Goal: Check status: Check status

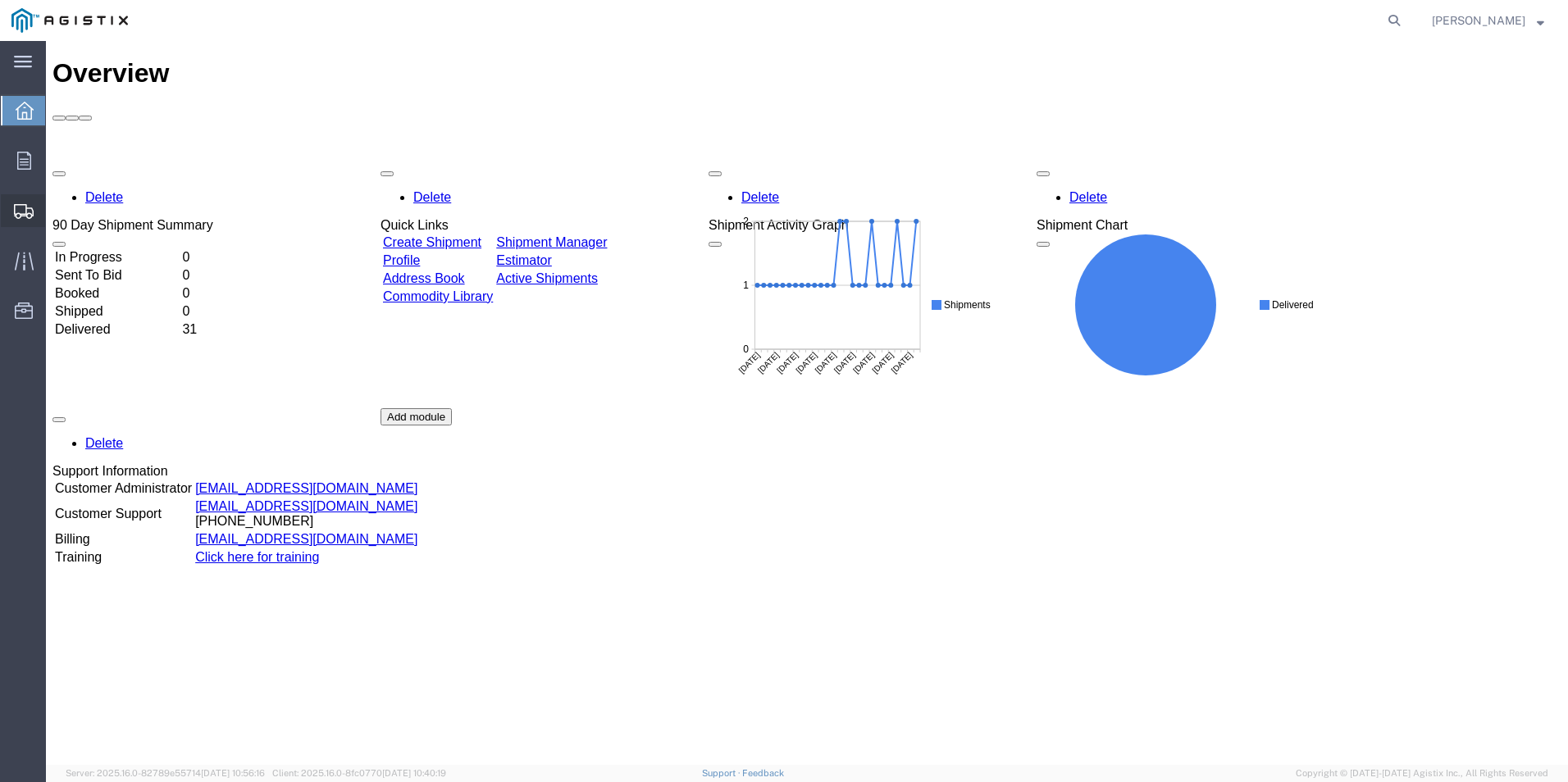
click at [23, 219] on div at bounding box center [24, 210] width 46 height 33
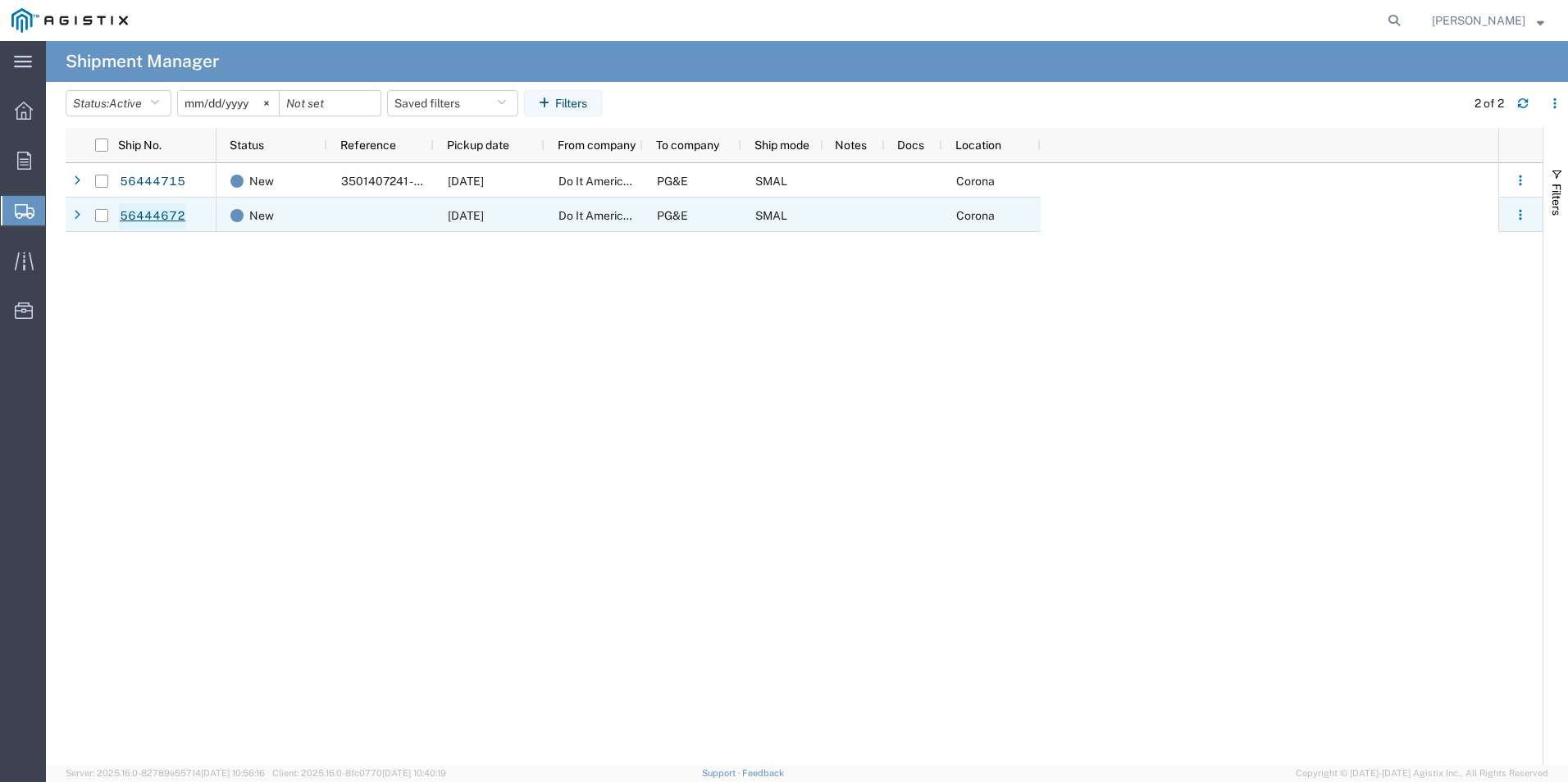
click at [171, 216] on link "56444672" at bounding box center [152, 216] width 67 height 26
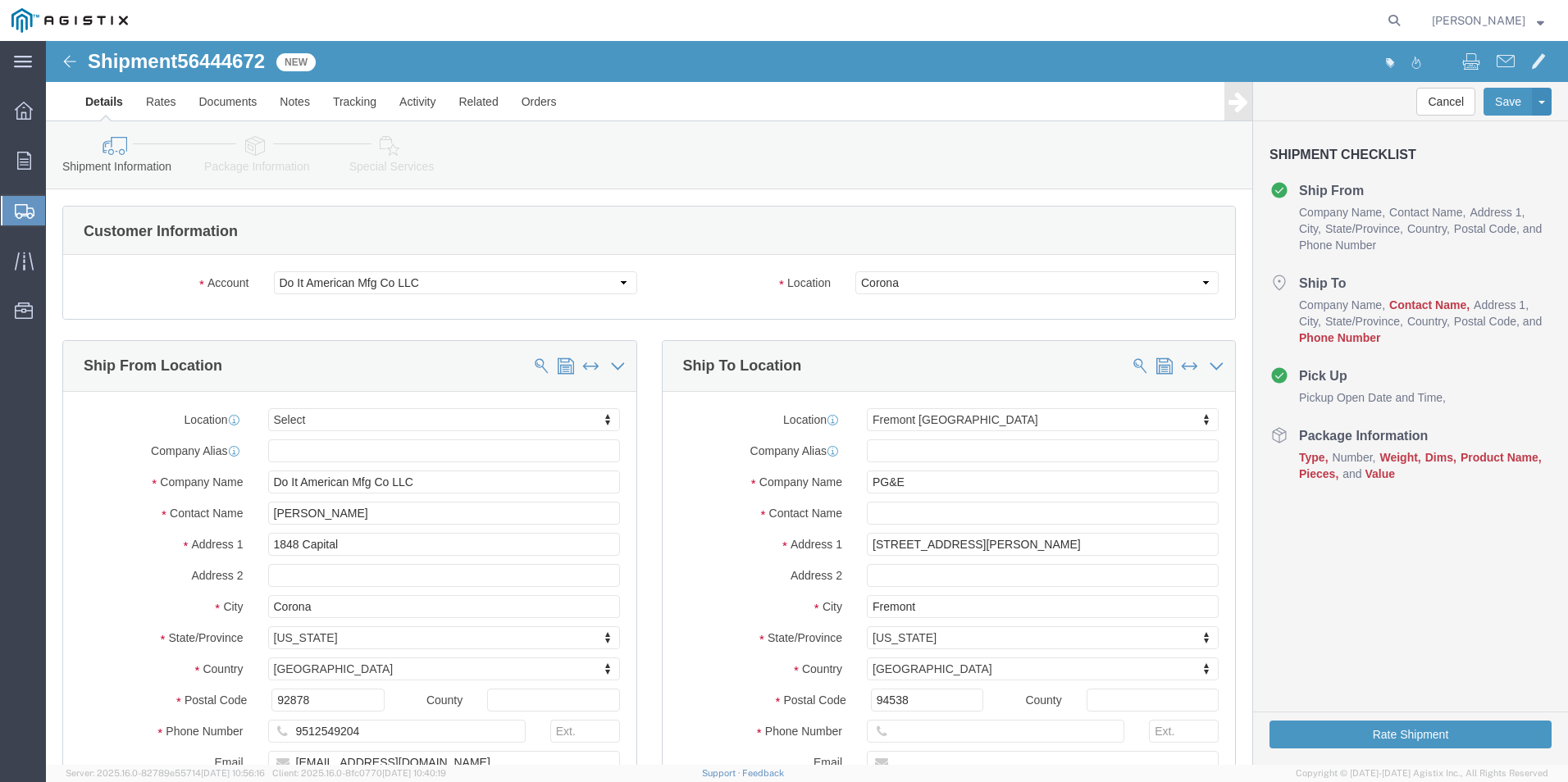
select select
select select "19740"
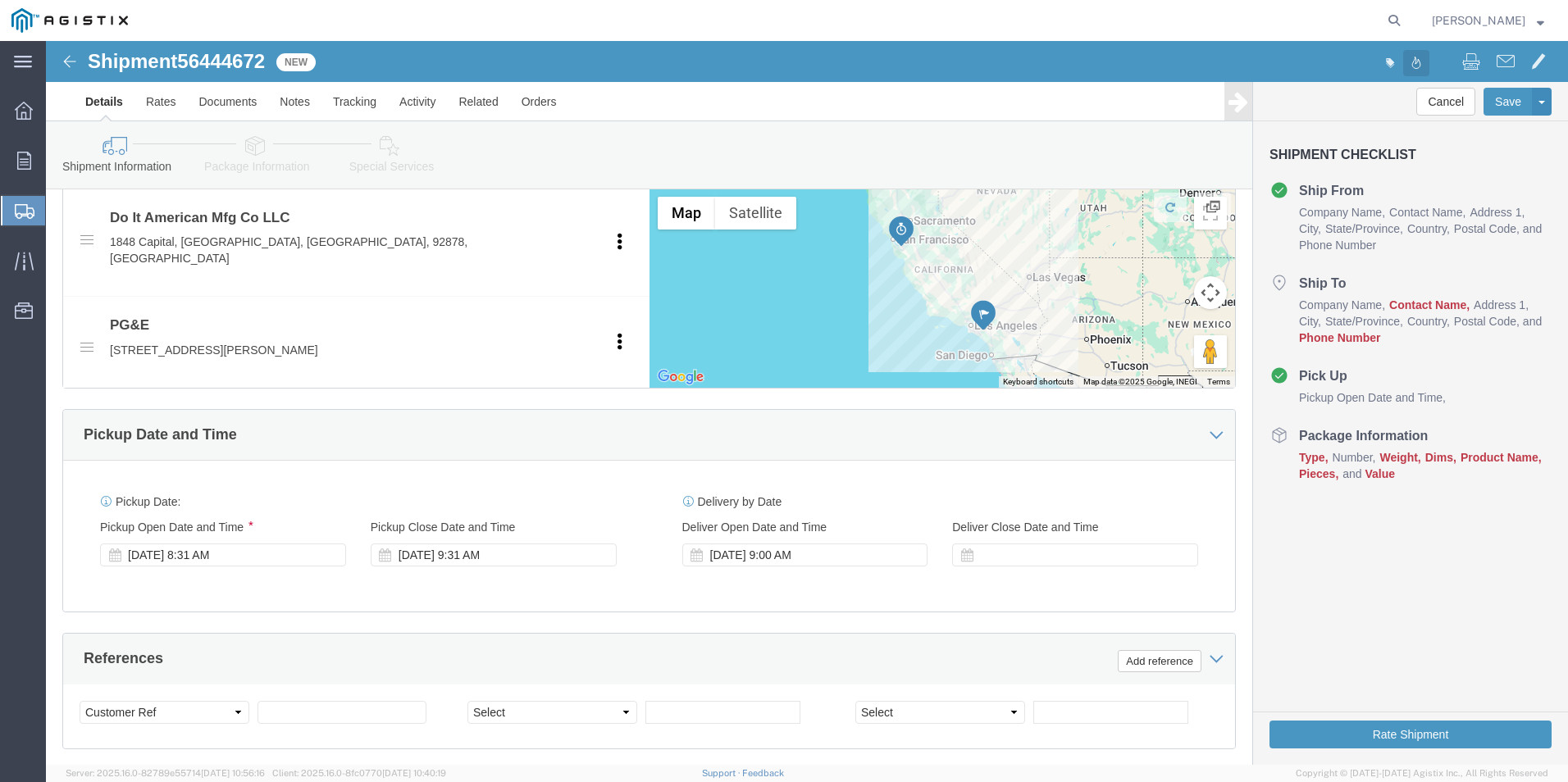
scroll to position [738, 0]
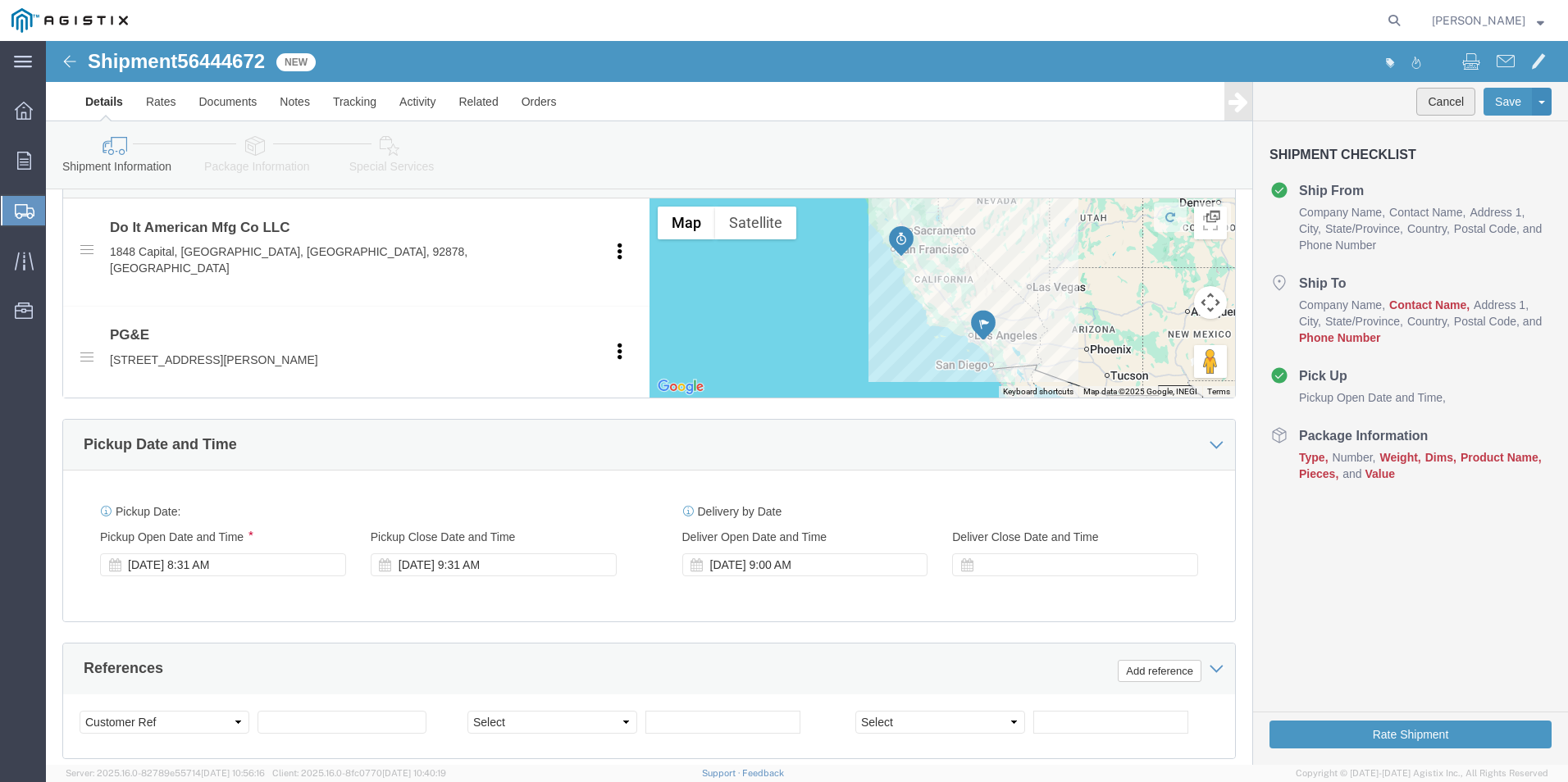
click button "Cancel"
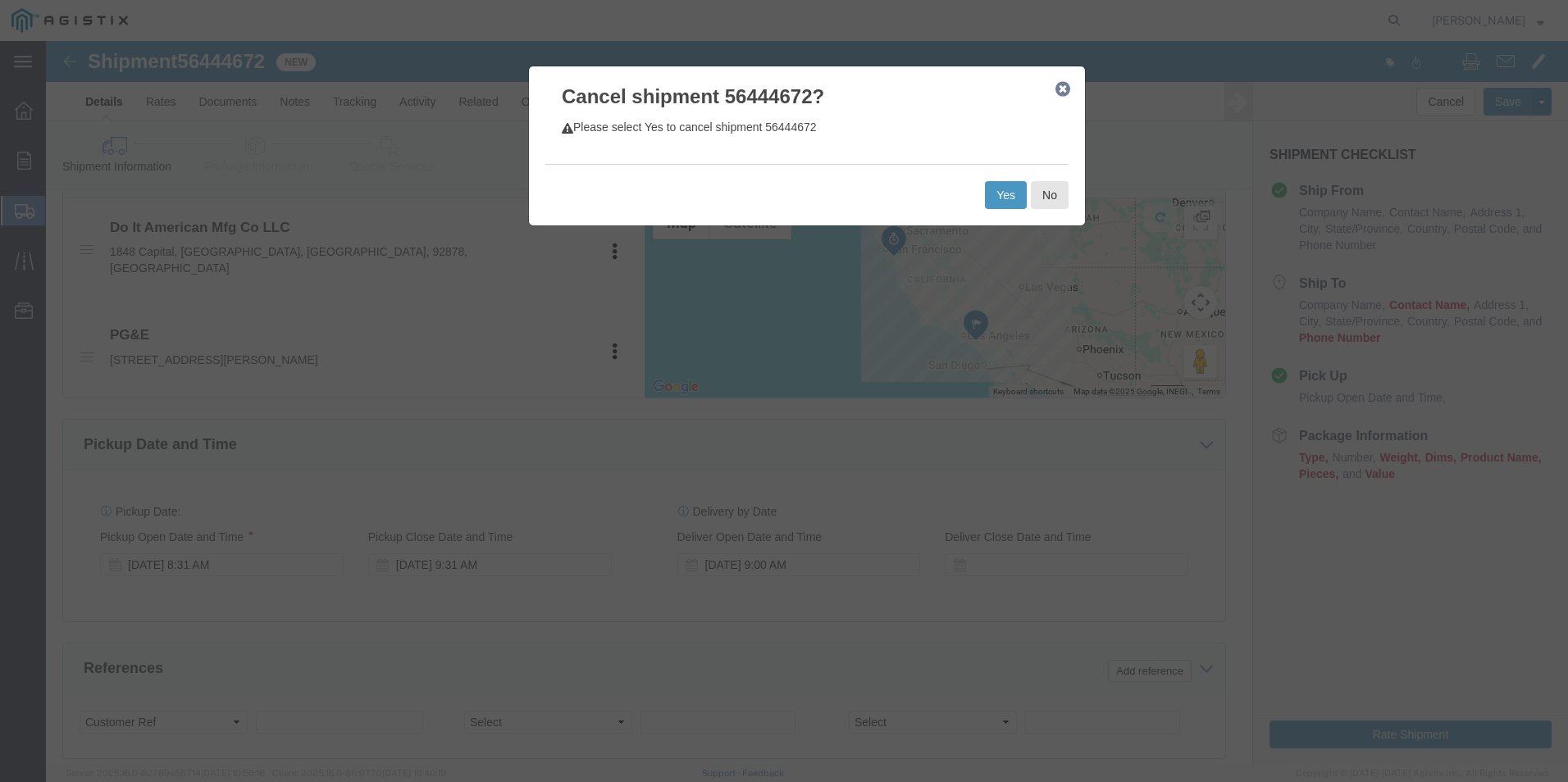
click icon "button"
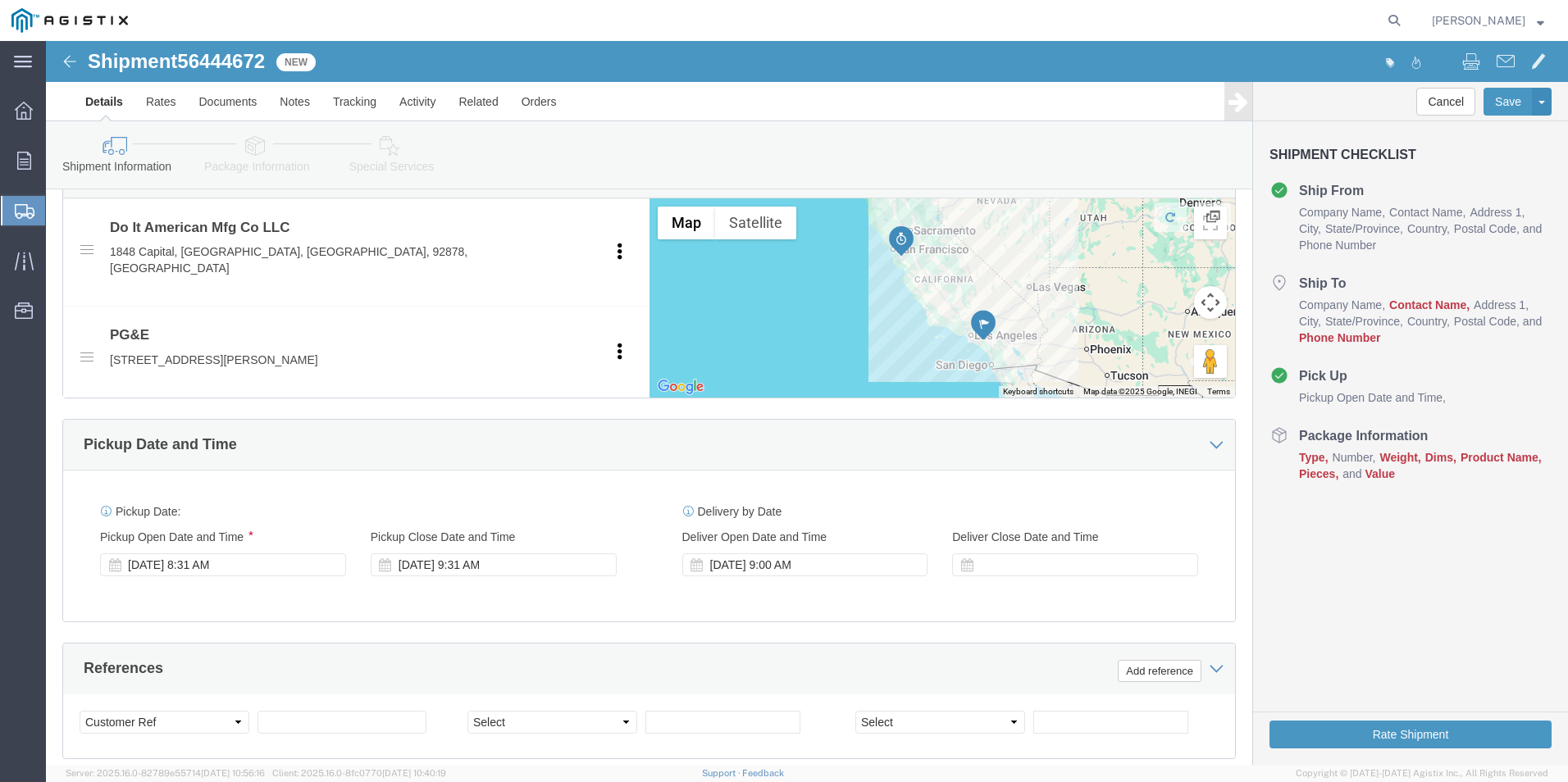
click at [33, 206] on icon at bounding box center [24, 211] width 19 height 14
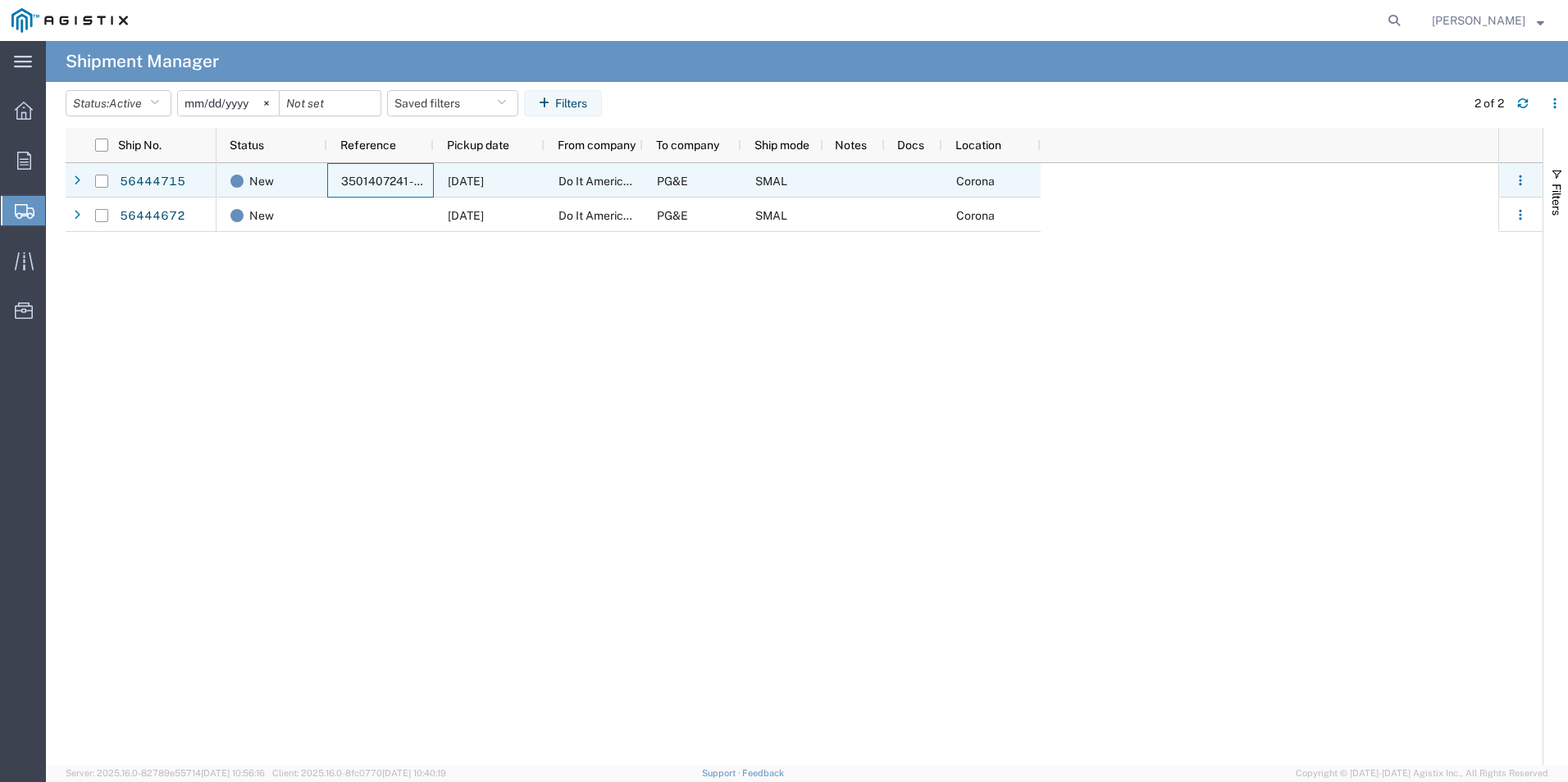
click at [380, 187] on span "3501407241 - 3501410715" at bounding box center [411, 180] width 139 height 13
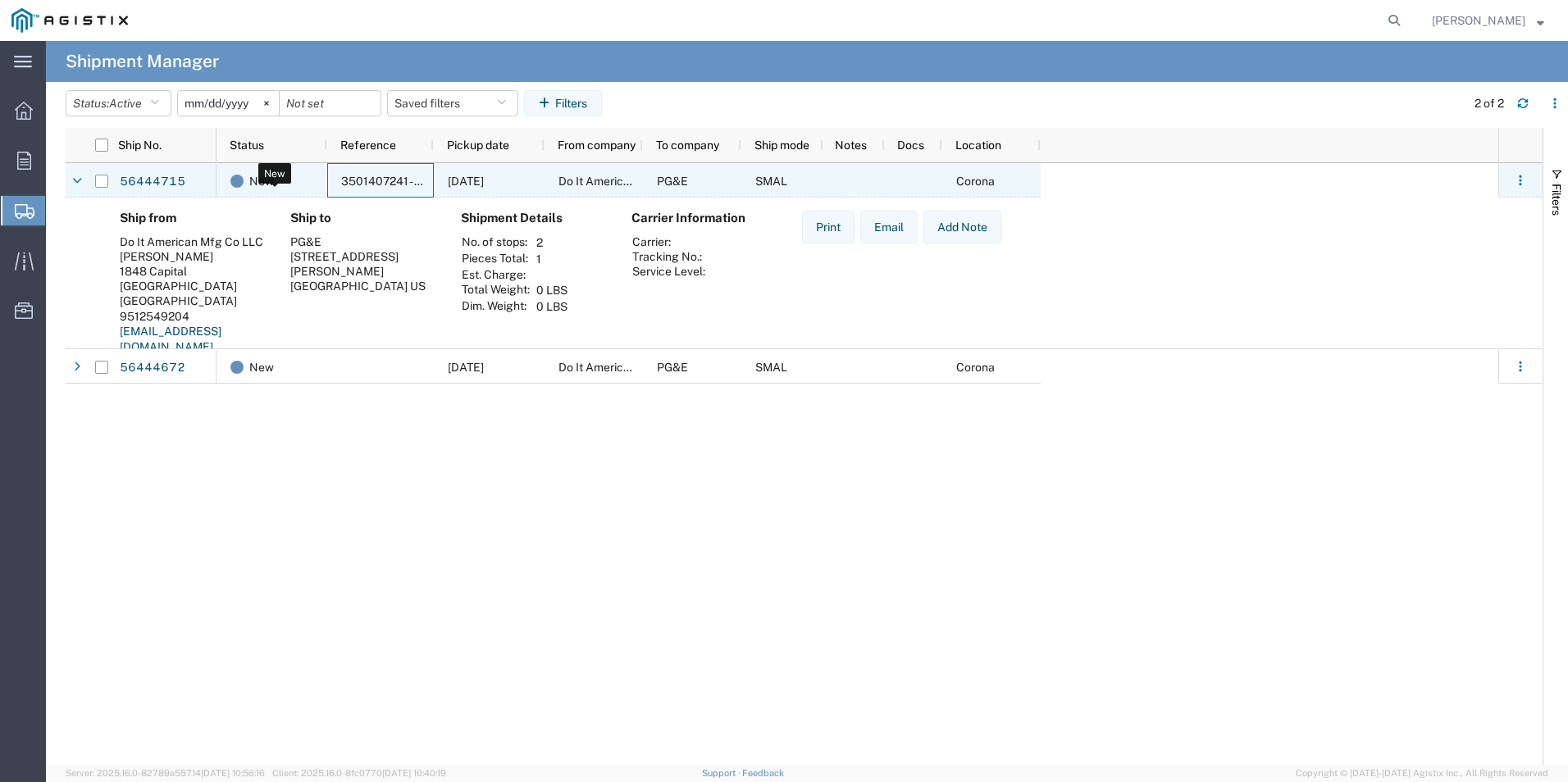
click at [243, 179] on div "New" at bounding box center [275, 181] width 89 height 35
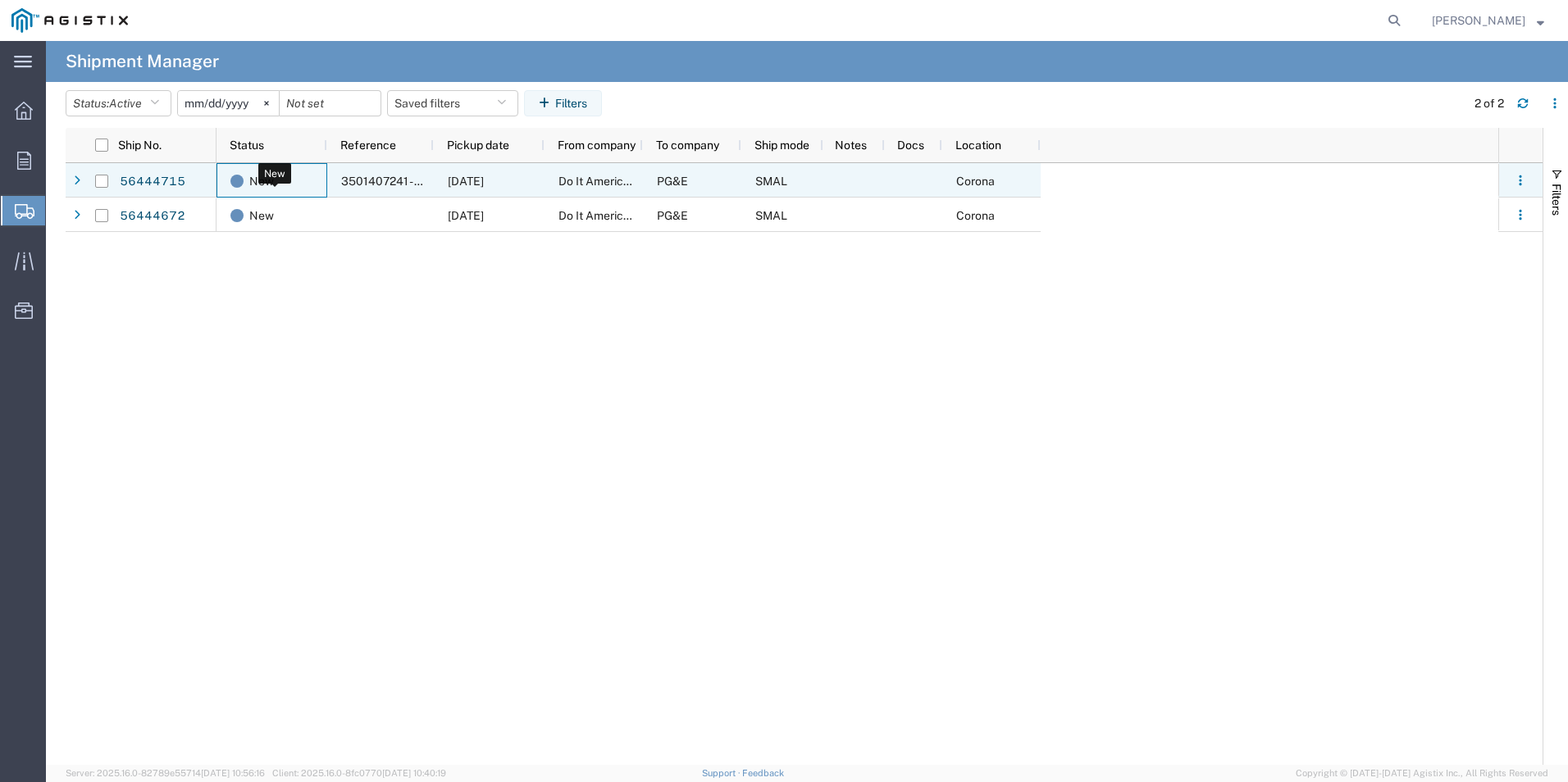
drag, startPoint x: 260, startPoint y: 167, endPoint x: 275, endPoint y: 174, distance: 16.6
click at [260, 167] on span "New" at bounding box center [261, 181] width 25 height 35
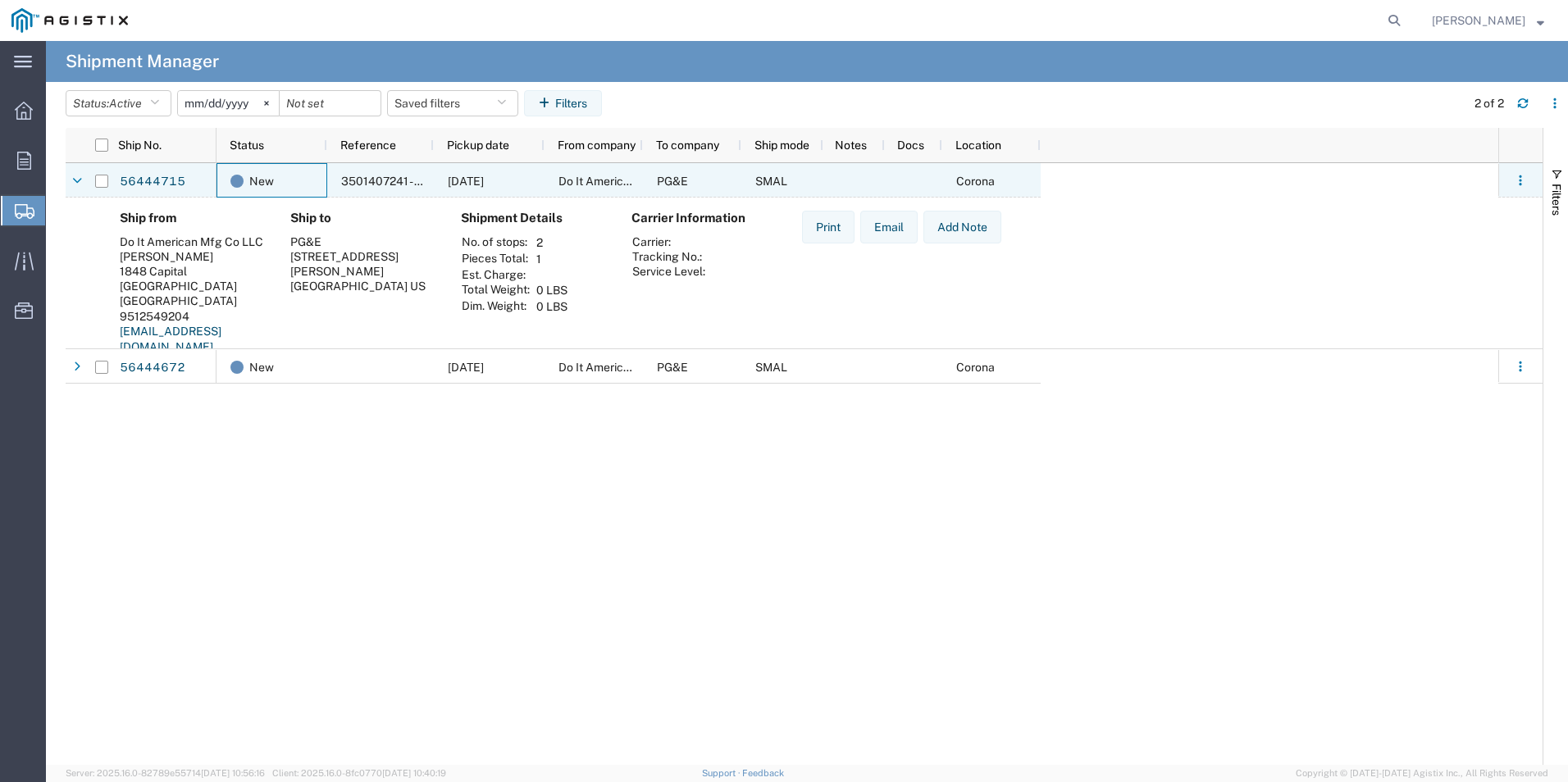
click at [477, 176] on span "[DATE]" at bounding box center [465, 180] width 36 height 13
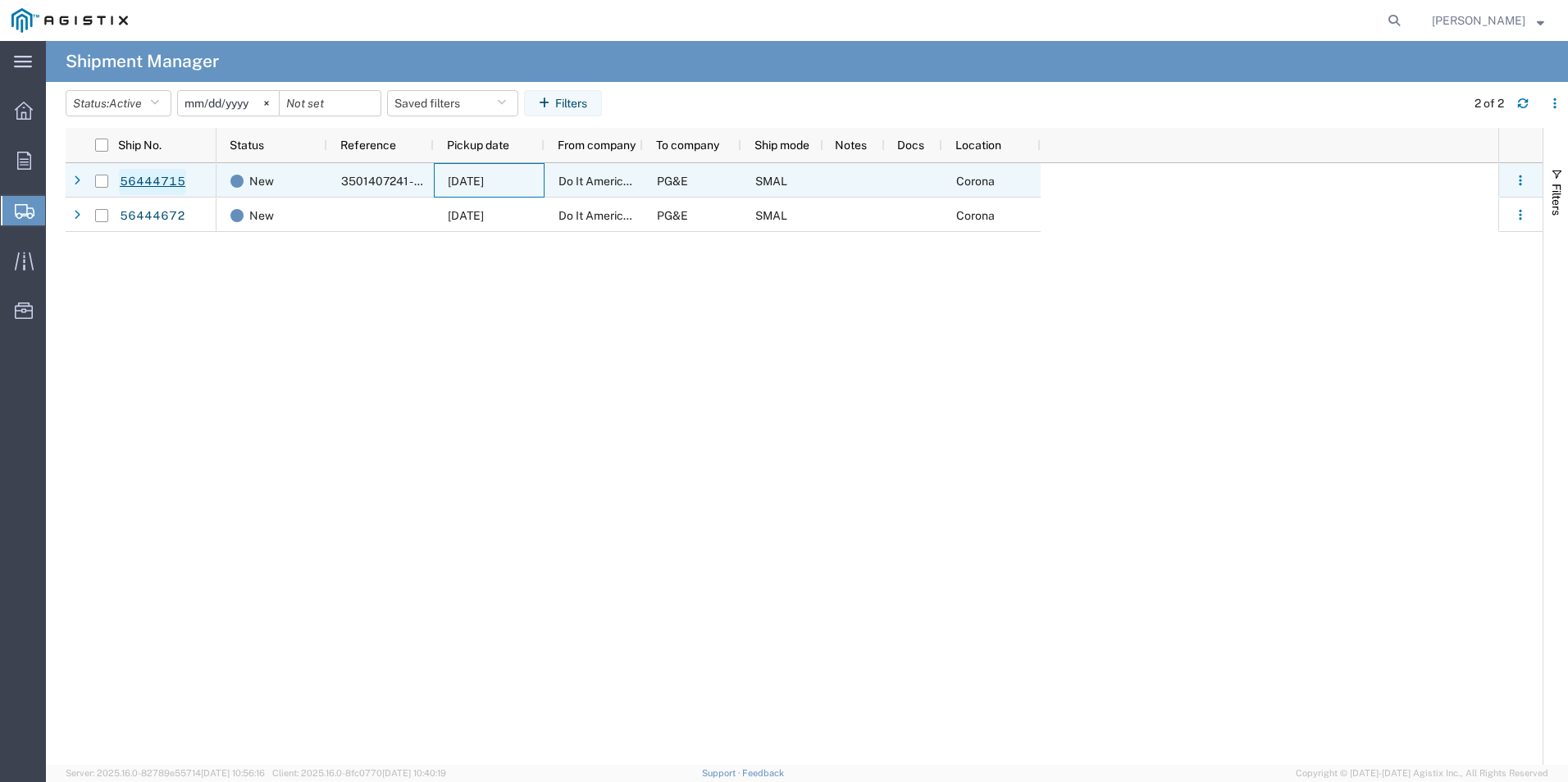
click at [159, 175] on link "56444715" at bounding box center [152, 181] width 67 height 26
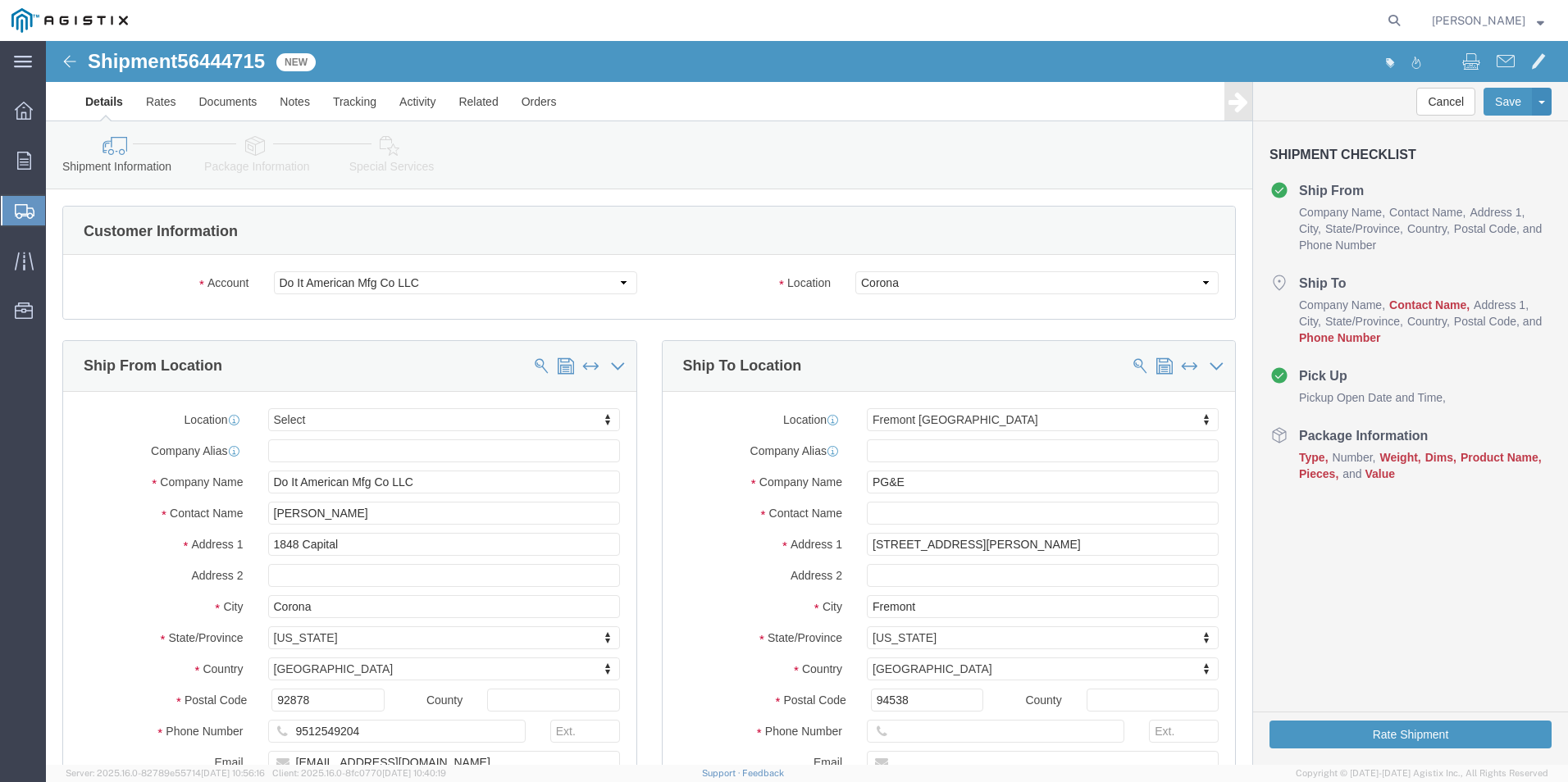
select select
select select "19740"
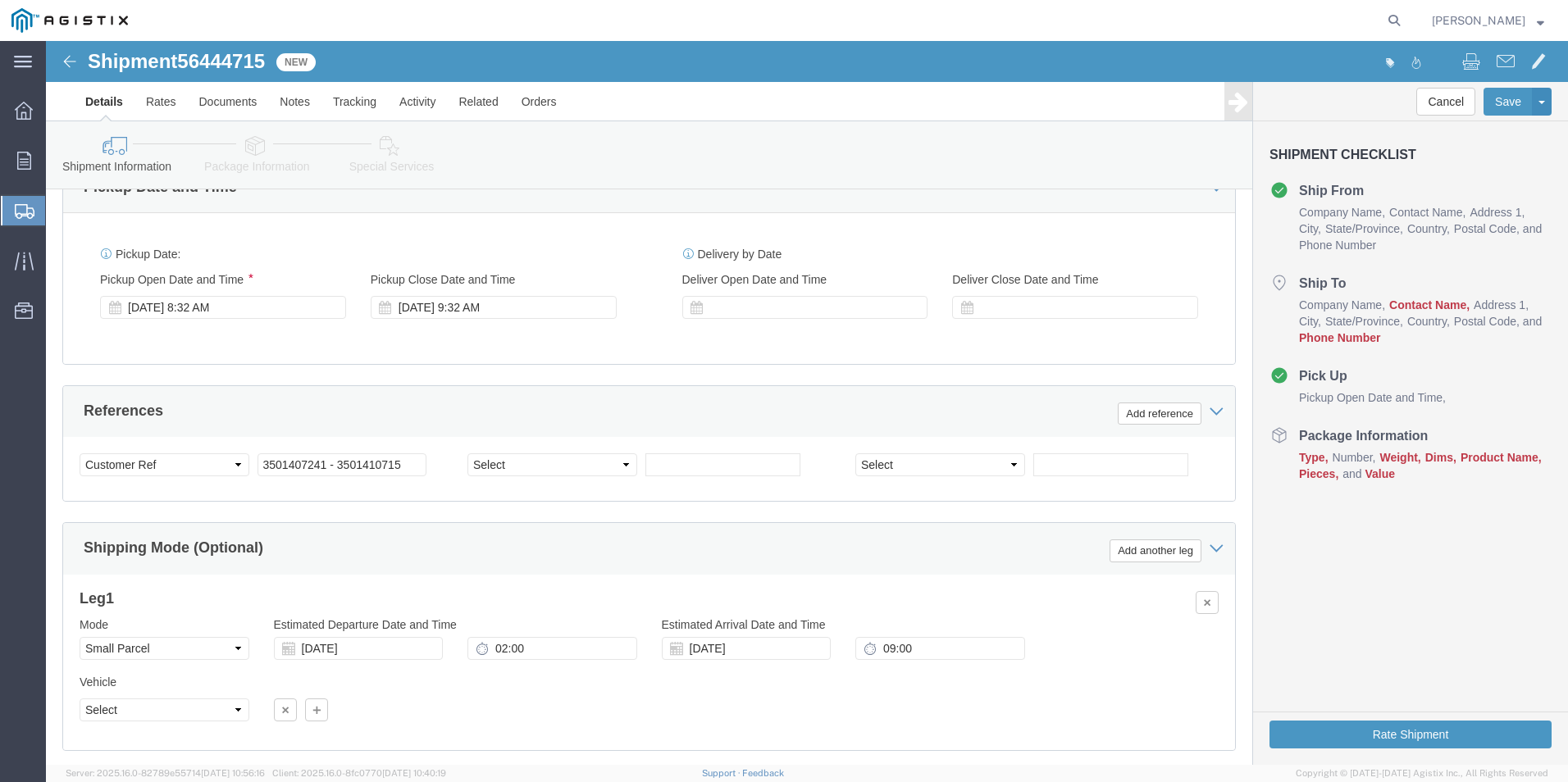
scroll to position [916, 0]
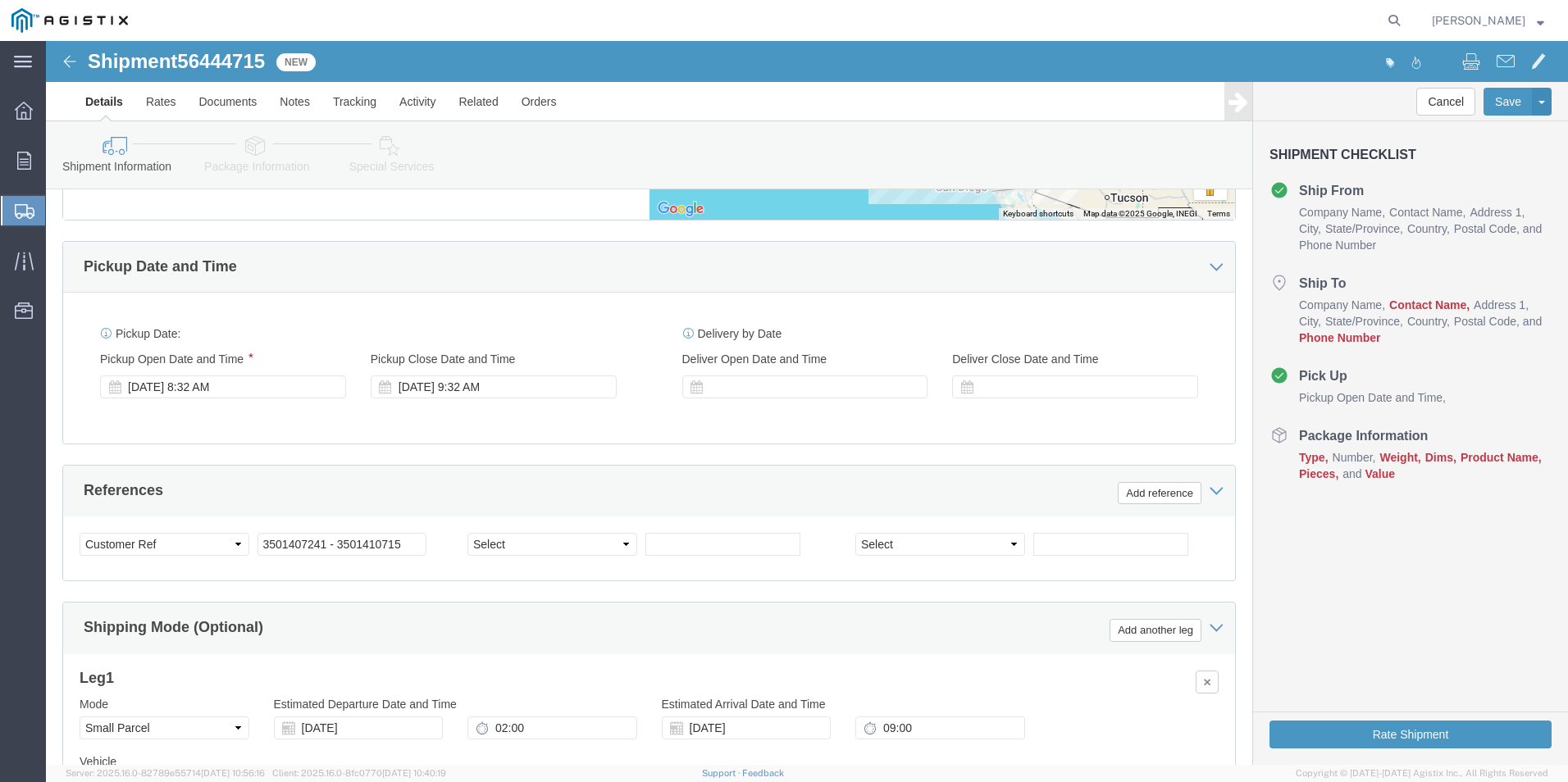
click at [23, 214] on icon at bounding box center [24, 211] width 19 height 14
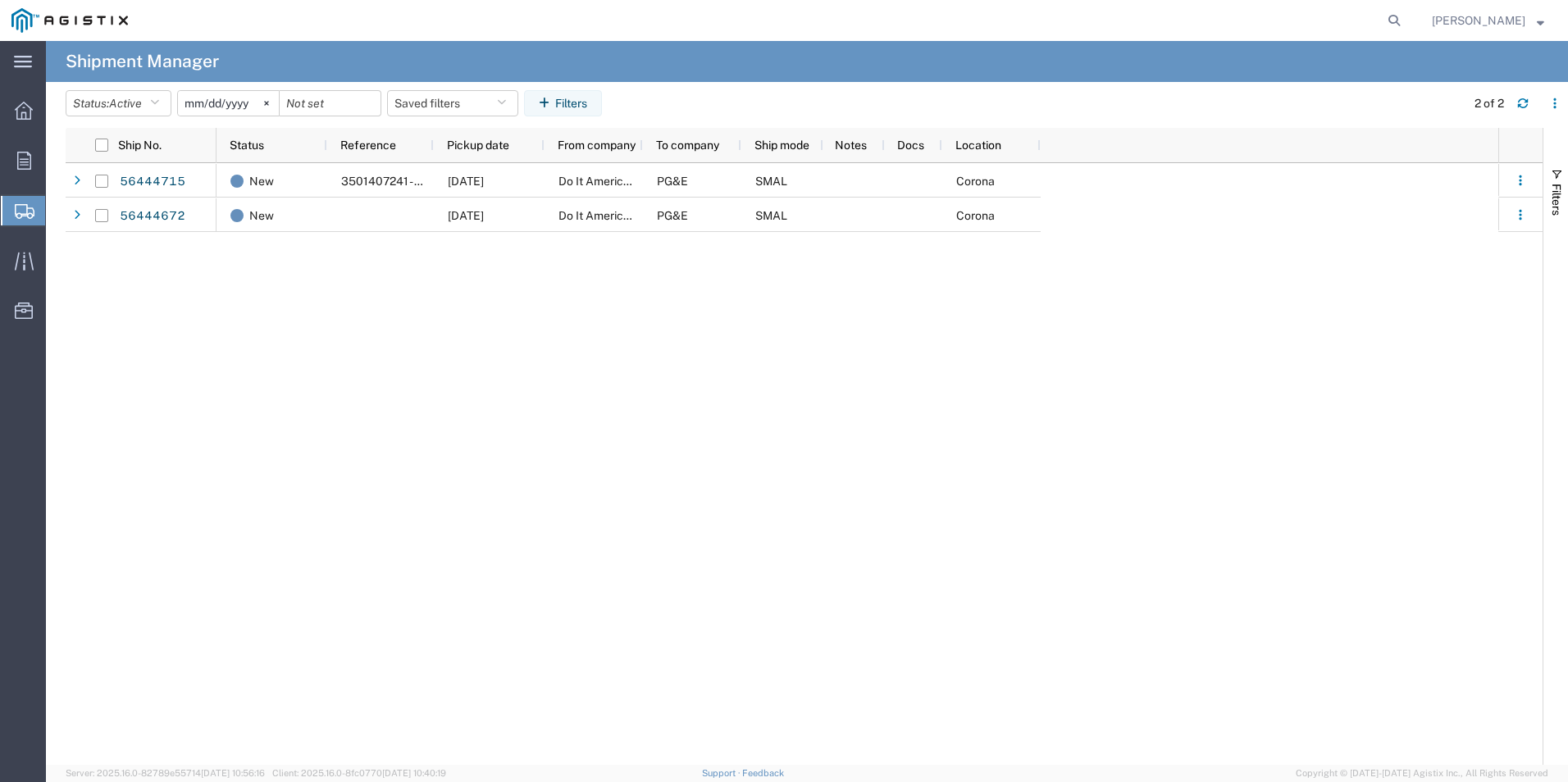
click at [19, 217] on icon at bounding box center [24, 211] width 19 height 14
click at [156, 105] on icon "button" at bounding box center [154, 103] width 9 height 12
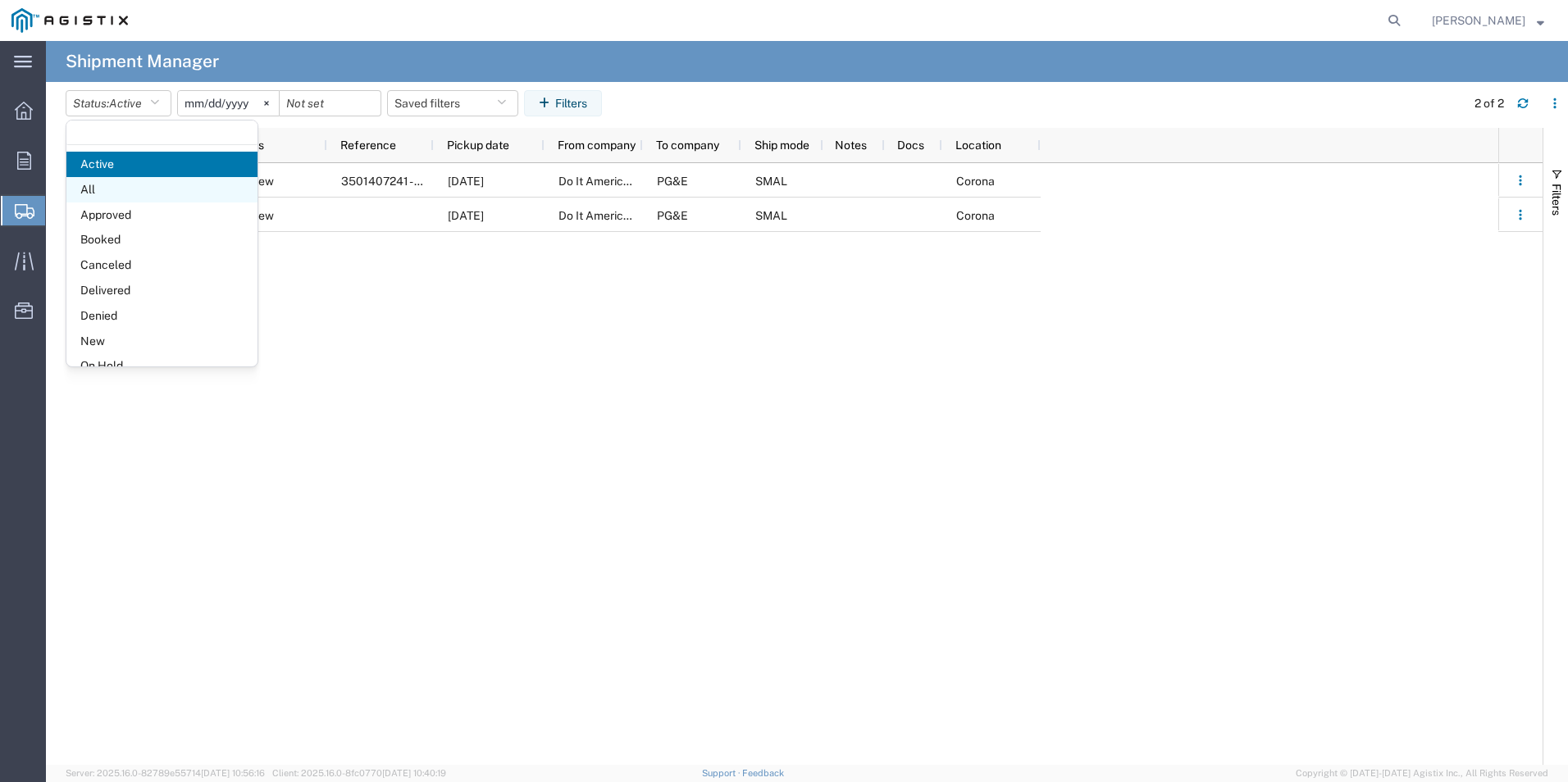
click at [134, 189] on span "All" at bounding box center [161, 190] width 191 height 25
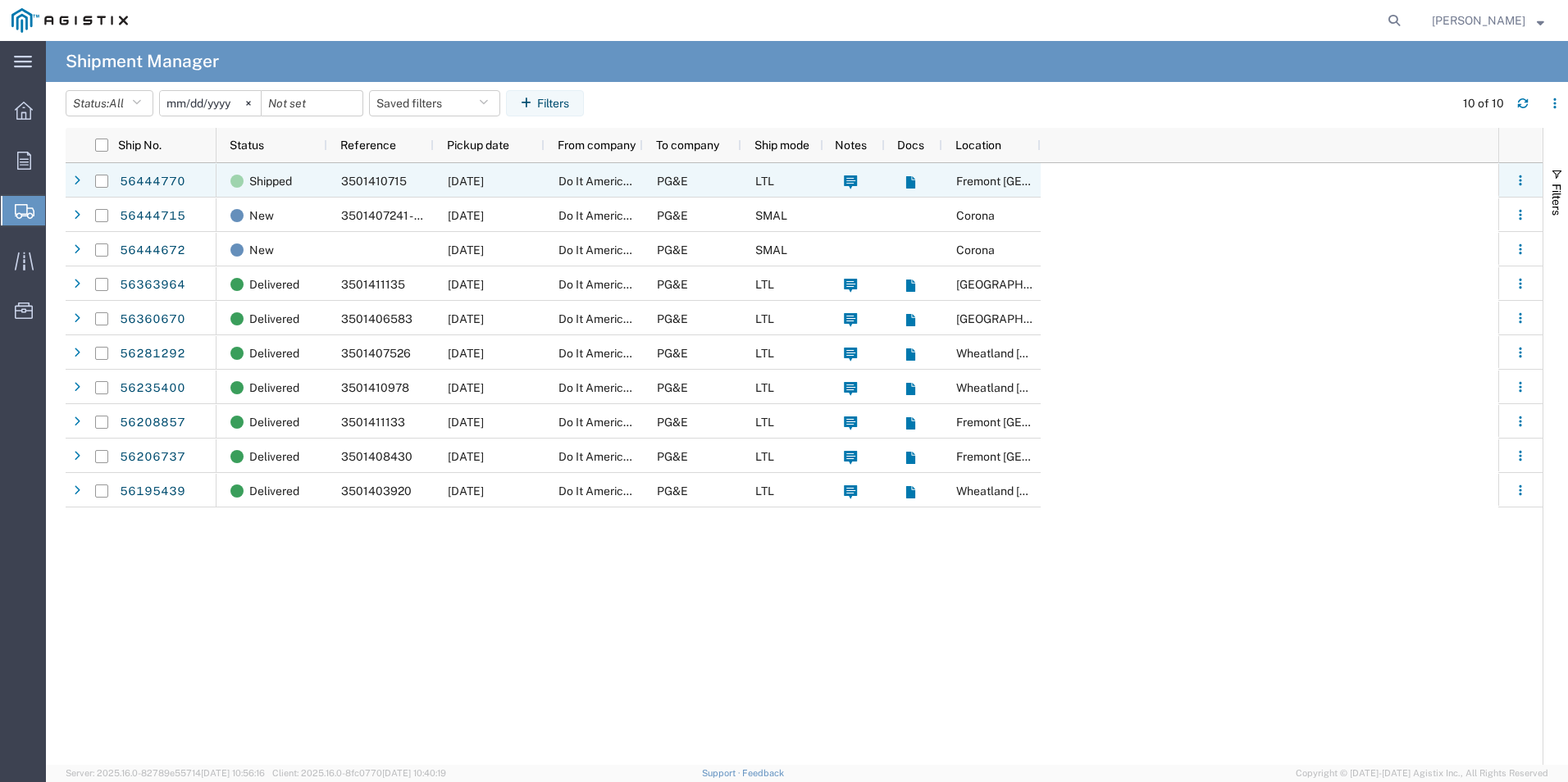
click at [479, 186] on span "[DATE]" at bounding box center [465, 180] width 36 height 13
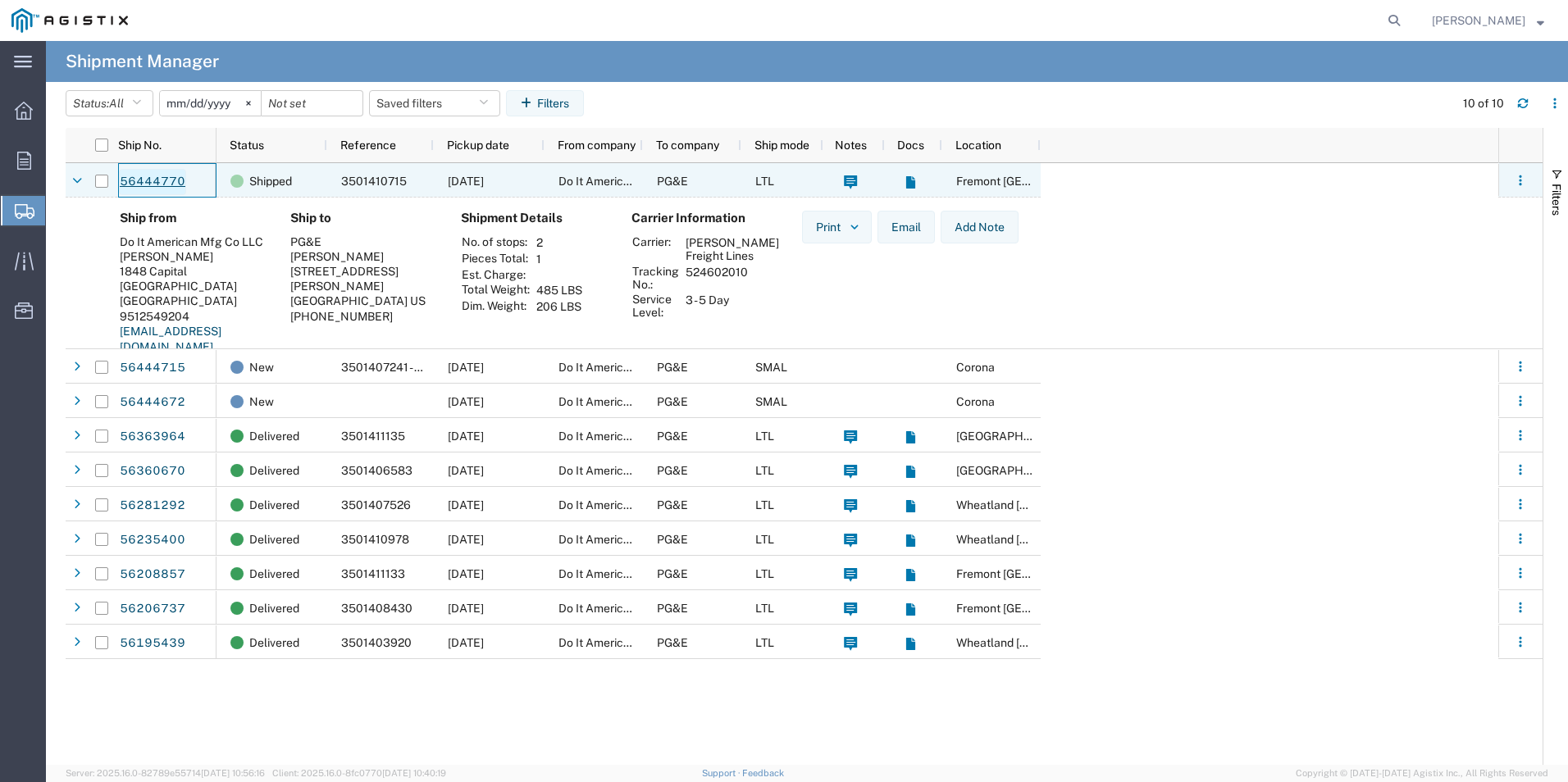
click at [165, 188] on link "56444770" at bounding box center [152, 181] width 67 height 26
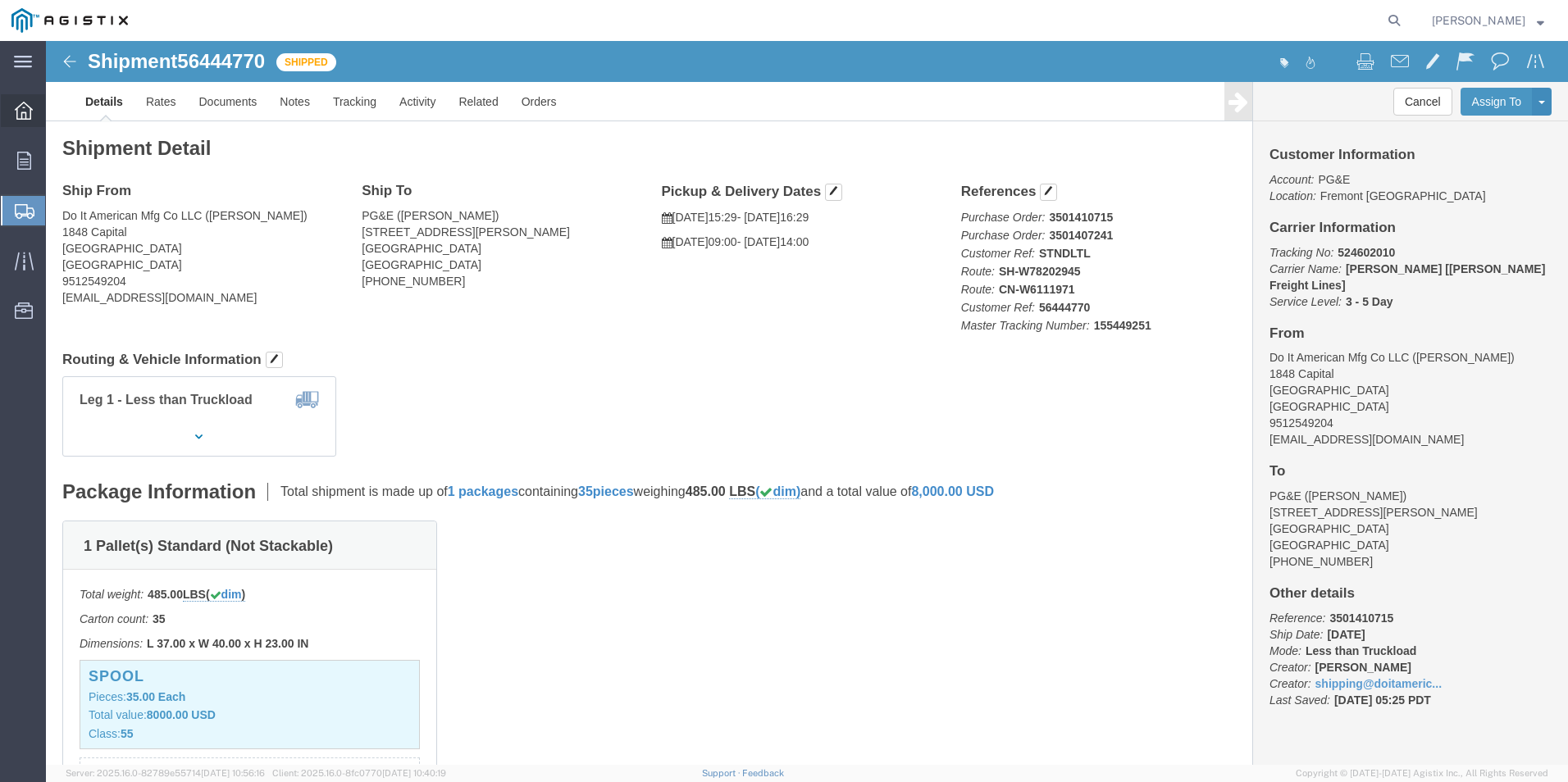
click at [42, 115] on div at bounding box center [24, 110] width 46 height 33
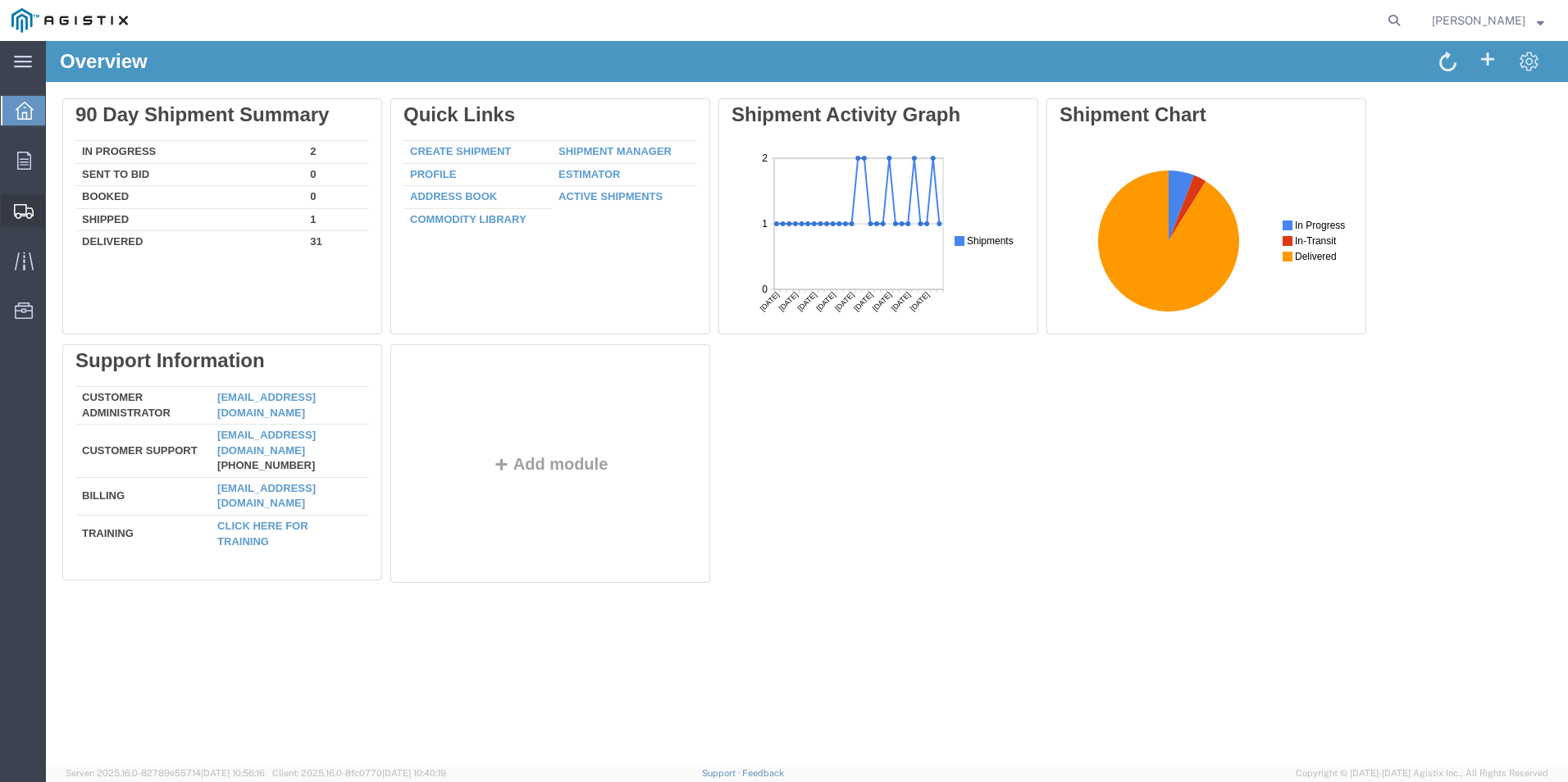
click at [13, 208] on div at bounding box center [24, 210] width 46 height 33
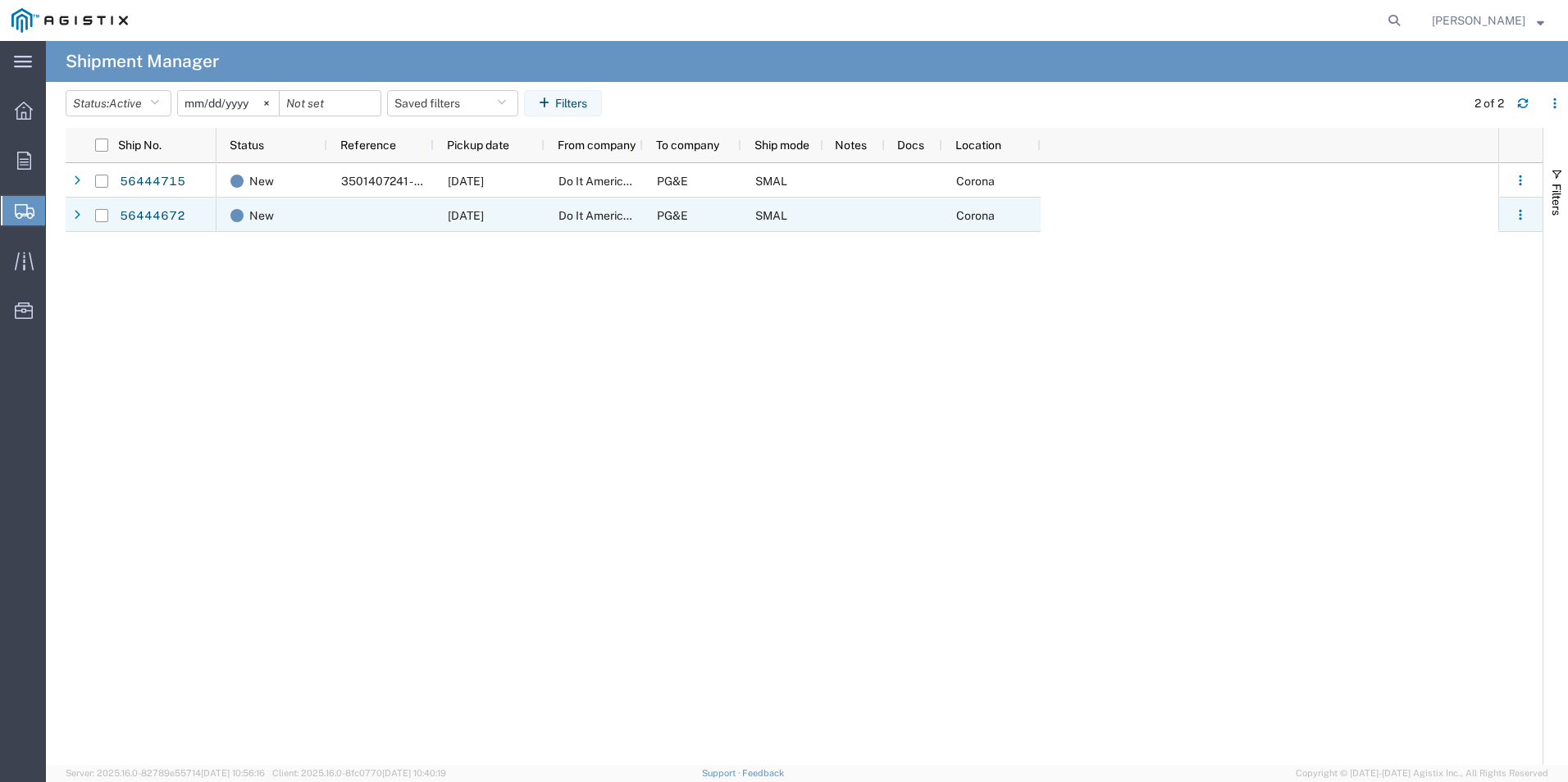
click at [633, 222] on div "Do It American Mfg Co LLC" at bounding box center [594, 214] width 98 height 35
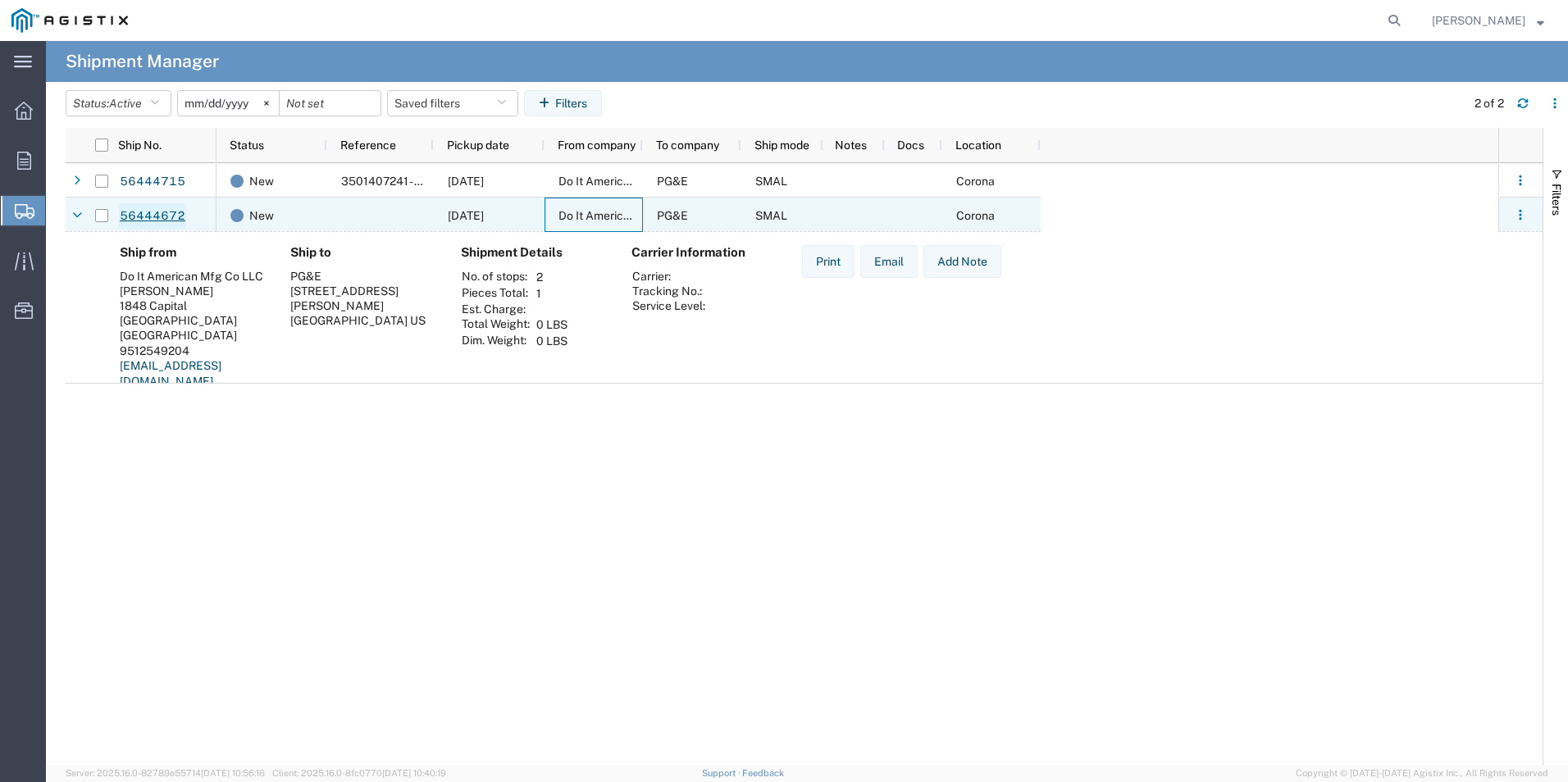
click at [160, 219] on link "56444672" at bounding box center [152, 216] width 67 height 26
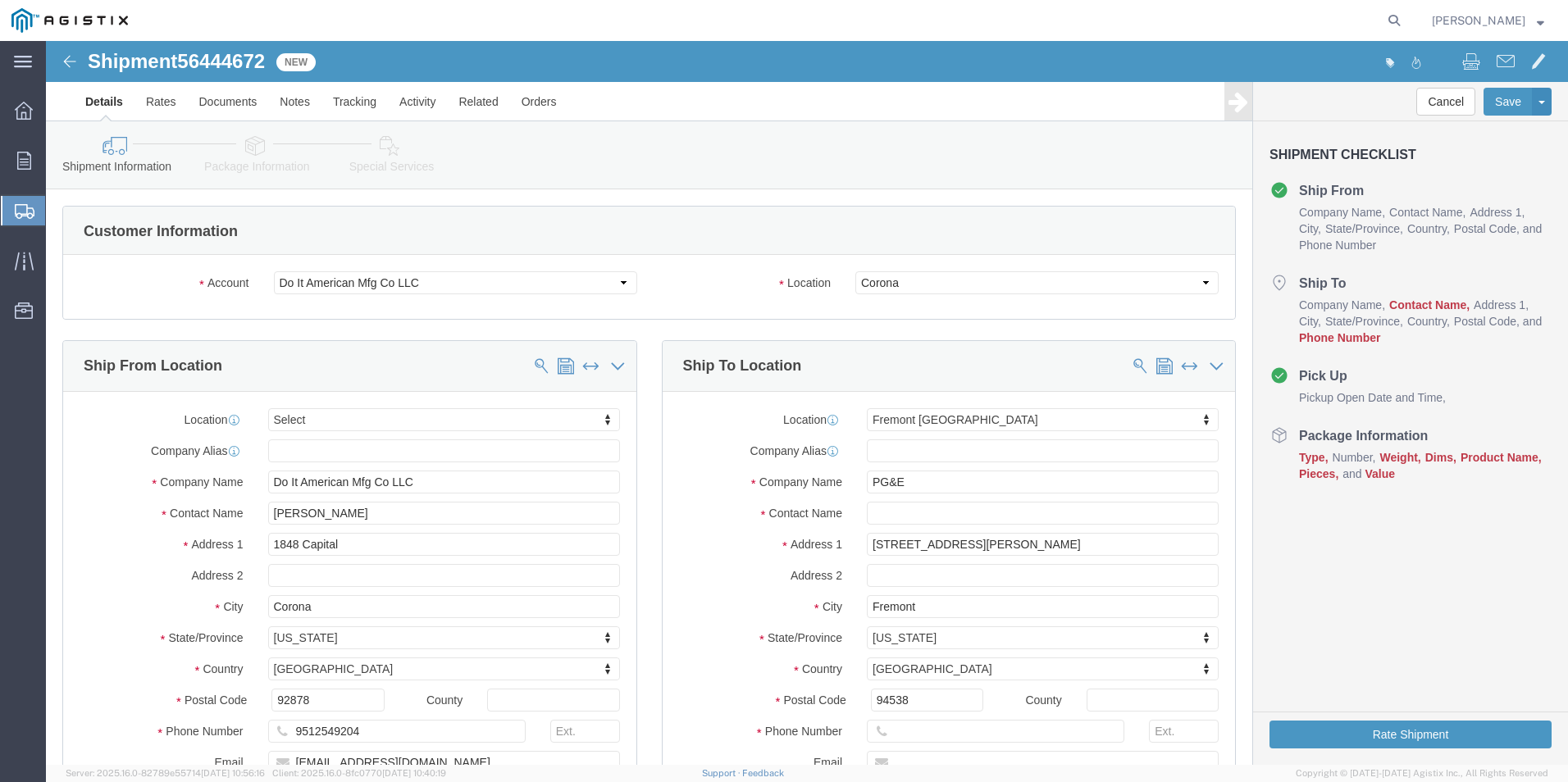
select select
select select "19740"
click button "Cancel"
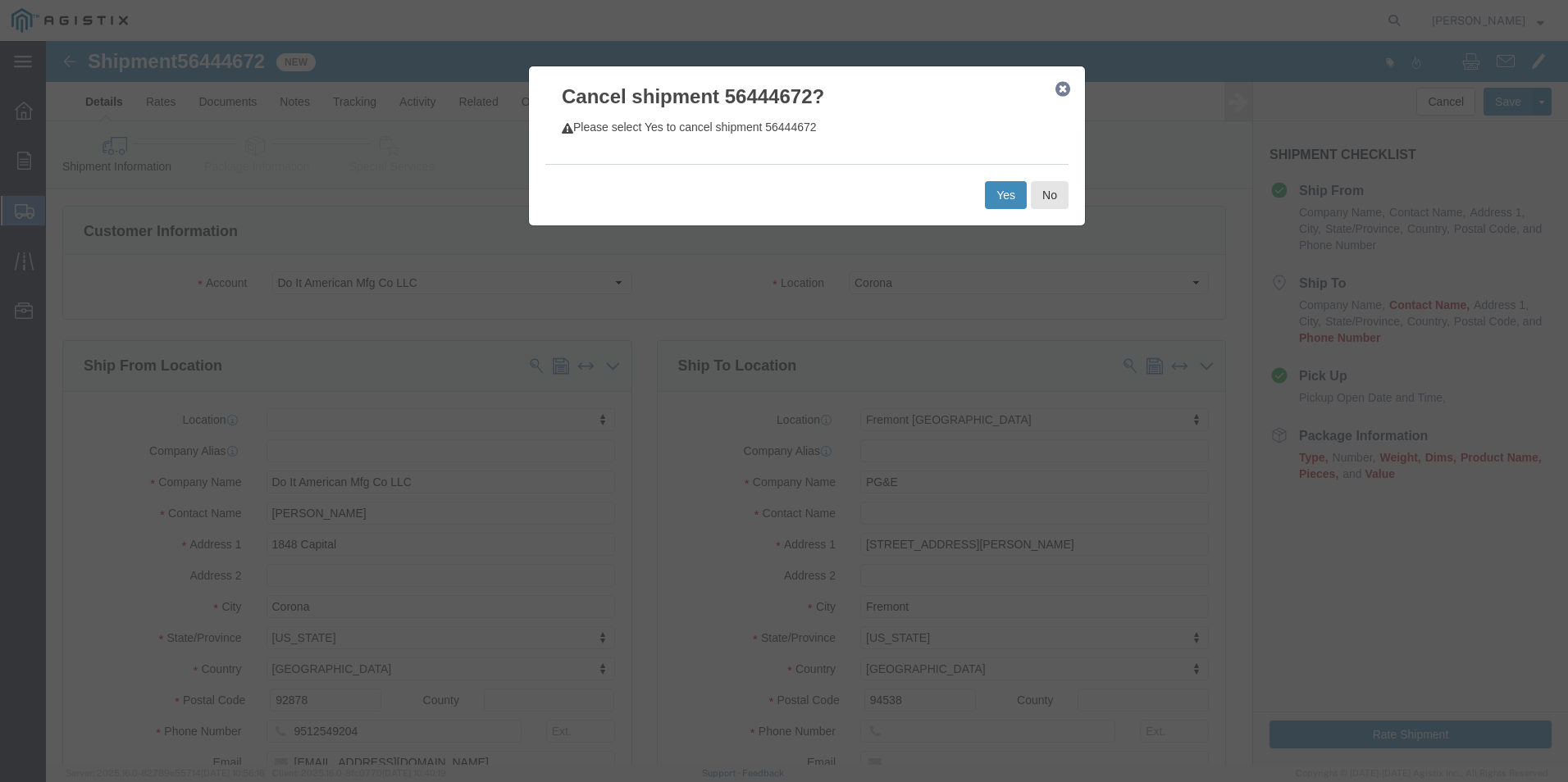
click button "Yes"
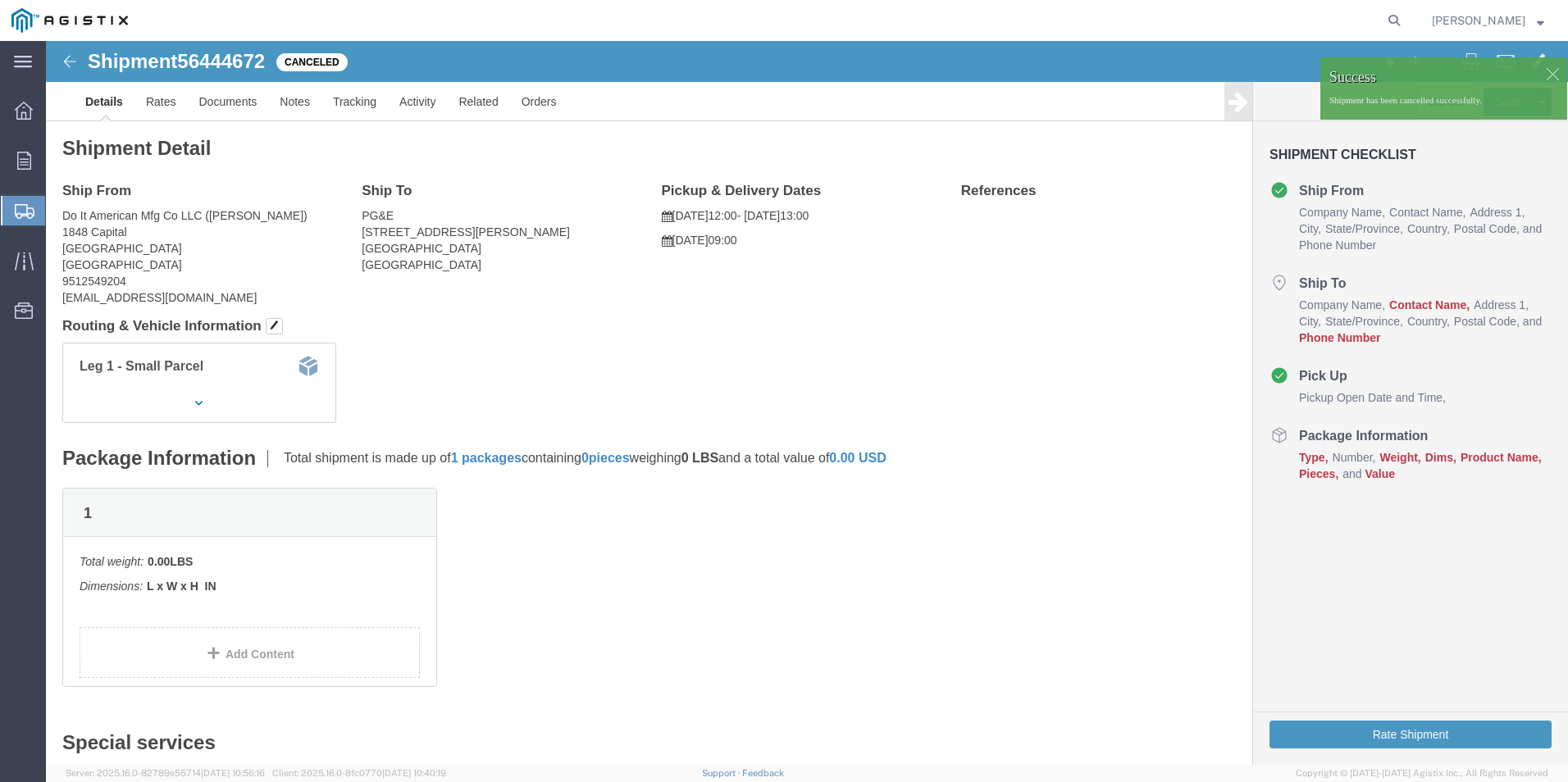
click at [15, 221] on div at bounding box center [24, 210] width 46 height 30
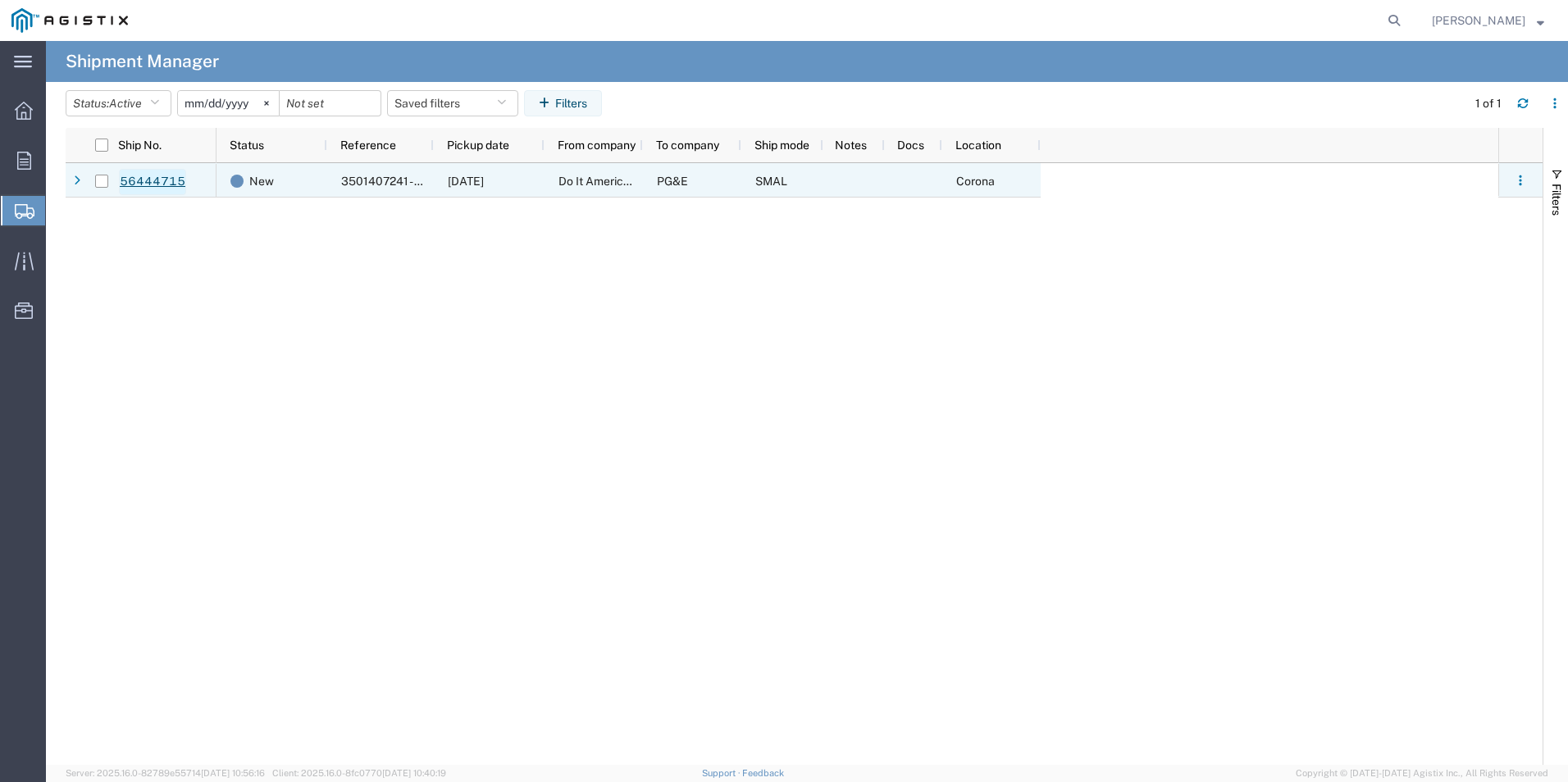
click at [153, 176] on link "56444715" at bounding box center [152, 181] width 67 height 26
